Goal: Check status: Check status

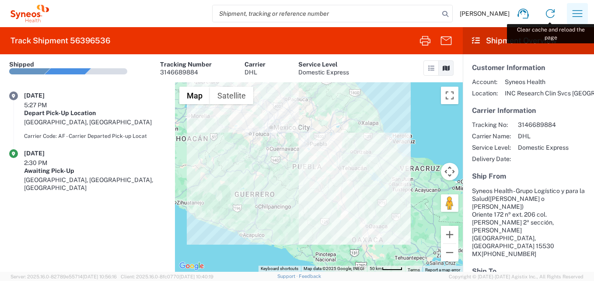
scroll to position [117, 0]
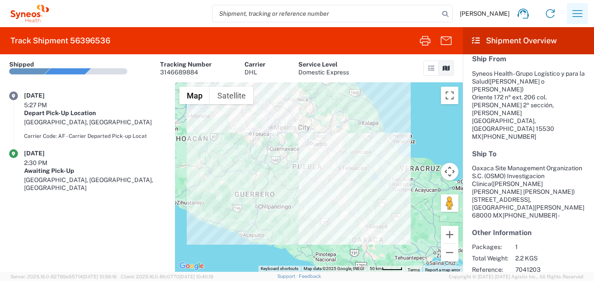
click at [581, 13] on icon "button" at bounding box center [577, 14] width 14 height 14
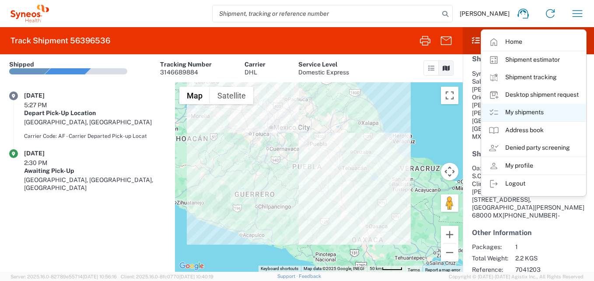
click at [528, 109] on link "My shipments" at bounding box center [534, 112] width 104 height 17
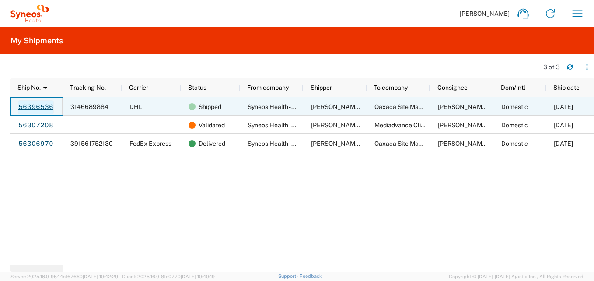
click at [37, 106] on link "56396536" at bounding box center [36, 107] width 36 height 14
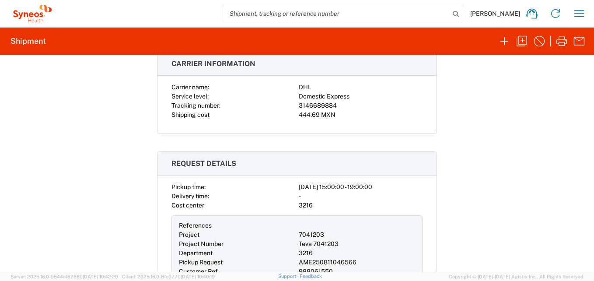
scroll to position [219, 0]
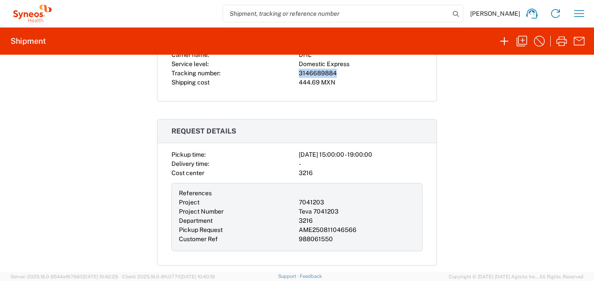
drag, startPoint x: 333, startPoint y: 72, endPoint x: 292, endPoint y: 75, distance: 41.7
click at [292, 75] on div "Carrier name: DHL Service level: Domestic Express Tracking number: 3146689884 S…" at bounding box center [296, 68] width 251 height 37
copy div "3146689884"
click at [576, 14] on icon "button" at bounding box center [579, 14] width 14 height 14
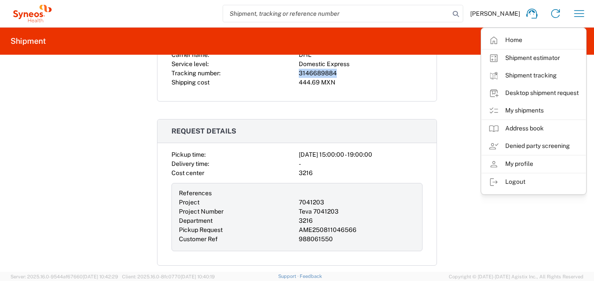
click at [523, 75] on link "Shipment tracking" at bounding box center [534, 75] width 104 height 17
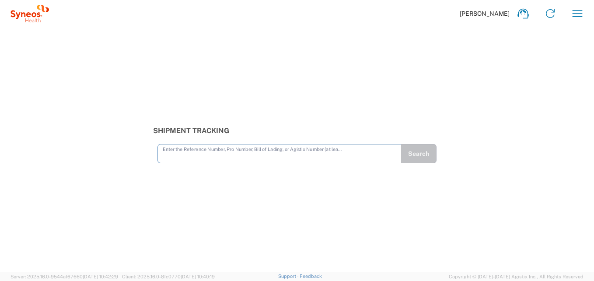
click at [181, 164] on div "Shipment Tracking Enter the Reference Number, Pro Number, Bill of Lading, or Ag…" at bounding box center [297, 149] width 594 height 245
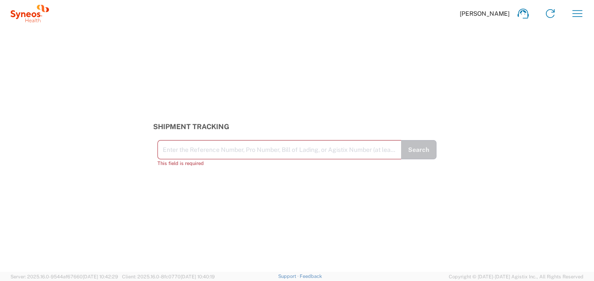
click at [178, 154] on input "text" at bounding box center [280, 148] width 234 height 15
paste input "3146689884"
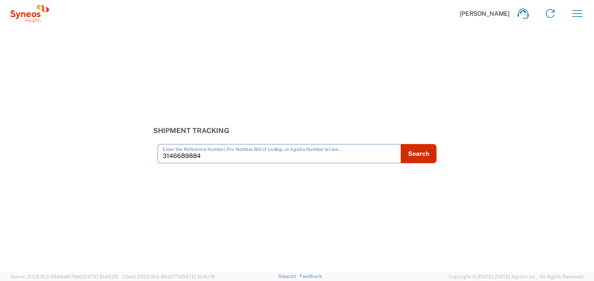
type input "3146689884"
click at [412, 150] on button "Search" at bounding box center [419, 153] width 36 height 19
